Goal: Navigation & Orientation: Find specific page/section

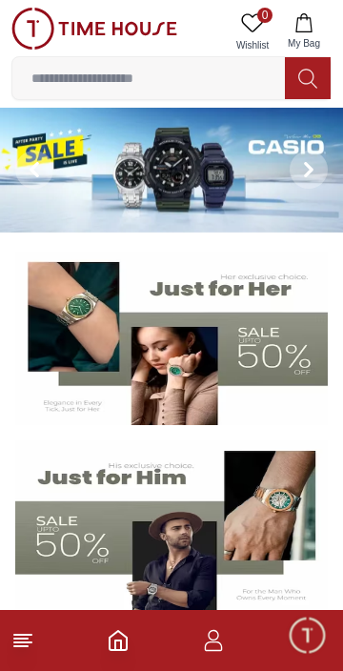
click at [28, 648] on icon at bounding box center [22, 640] width 23 height 23
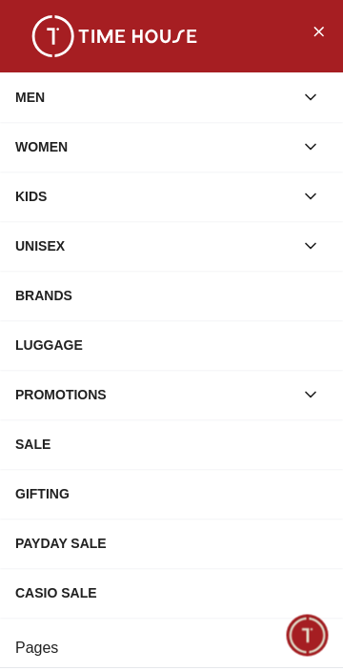
click at [323, 139] on button "button" at bounding box center [311, 147] width 34 height 34
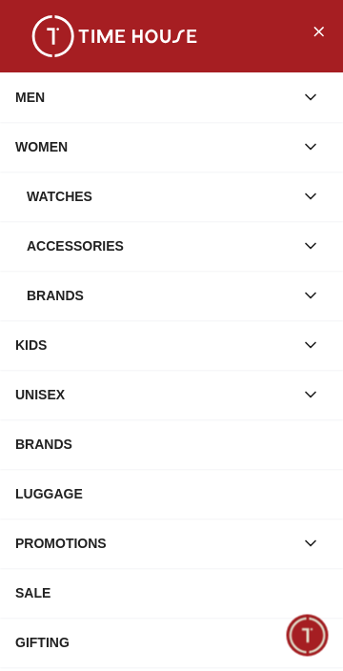
click at [311, 198] on icon "button" at bounding box center [310, 196] width 19 height 19
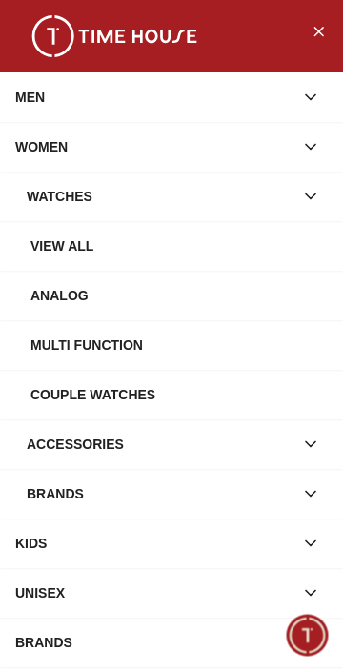
click at [287, 256] on div "View all" at bounding box center [180, 246] width 298 height 34
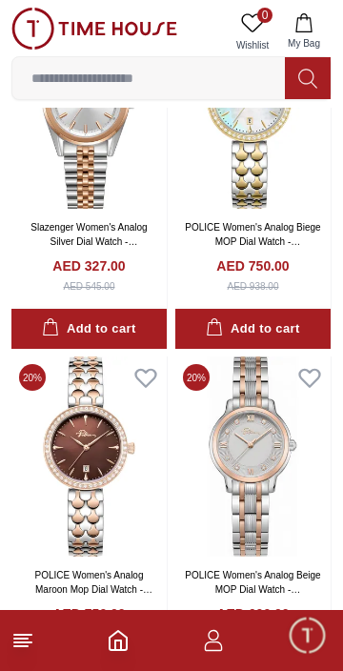
scroll to position [196, 0]
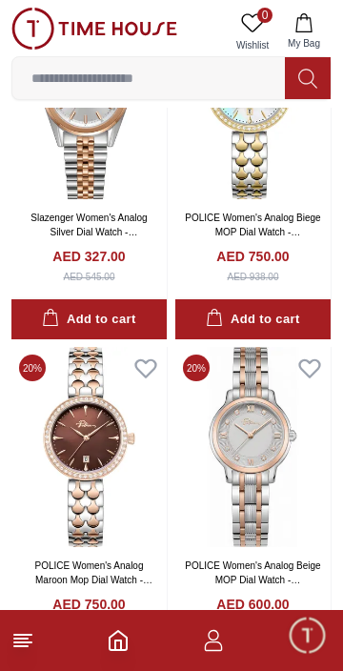
click at [32, 644] on icon at bounding box center [22, 640] width 23 height 23
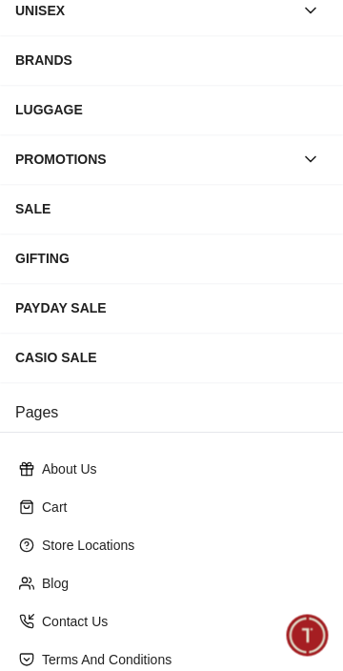
scroll to position [465, 0]
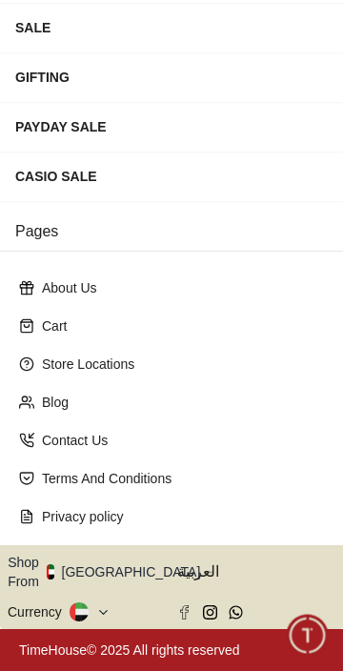
click at [107, 610] on icon at bounding box center [103, 612] width 8 height 4
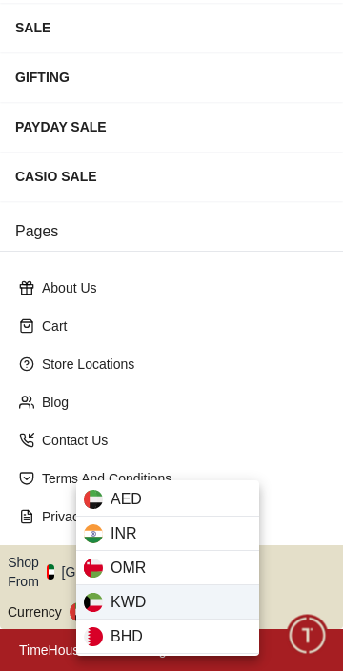
click at [168, 605] on div "KWD" at bounding box center [167, 603] width 183 height 34
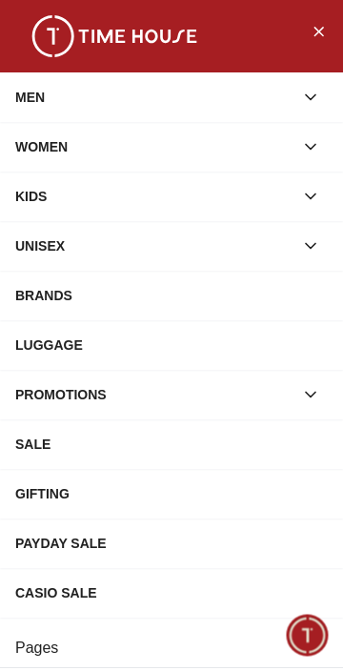
click at [292, 153] on div "WOMEN" at bounding box center [154, 147] width 279 height 34
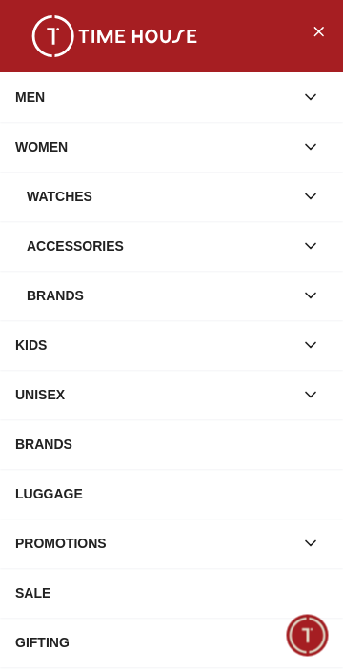
click at [286, 200] on div "Watches" at bounding box center [160, 196] width 267 height 34
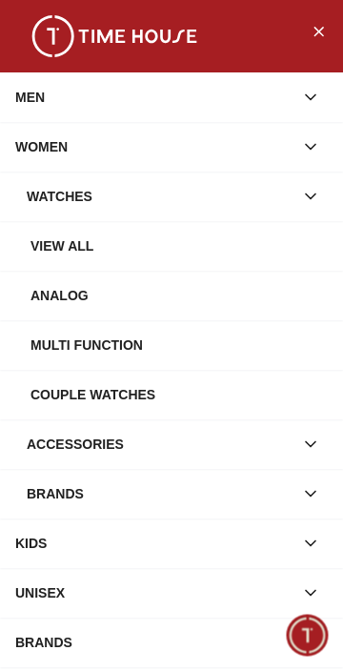
click at [288, 241] on div "View all" at bounding box center [180, 246] width 298 height 34
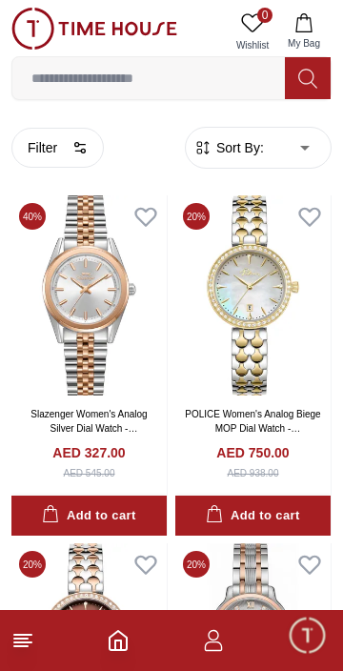
click at [26, 643] on line at bounding box center [22, 643] width 17 height 0
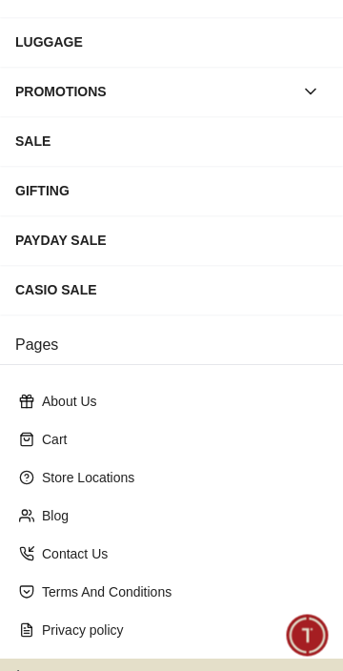
scroll to position [465, 0]
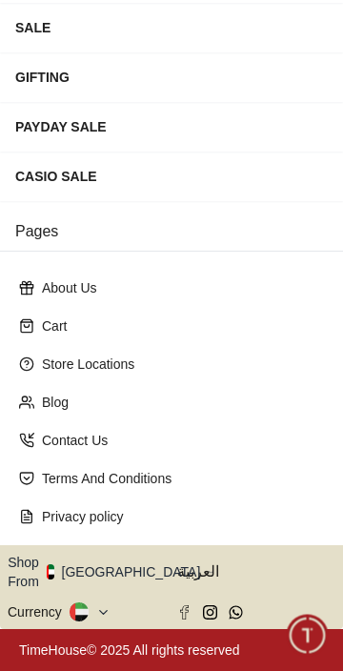
click at [208, 572] on icon "button" at bounding box center [211, 573] width 7 height 14
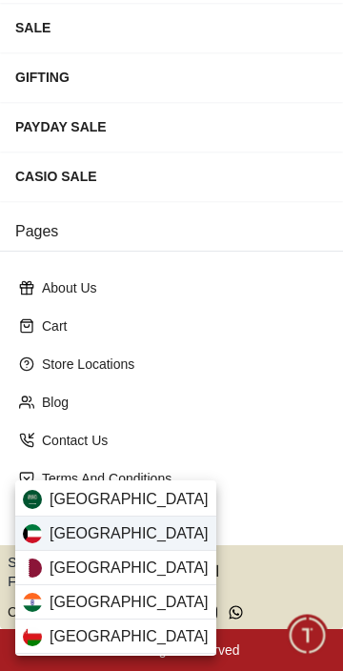
click at [128, 533] on div "[GEOGRAPHIC_DATA]" at bounding box center [115, 534] width 201 height 34
